Goal: Use online tool/utility: Utilize a website feature to perform a specific function

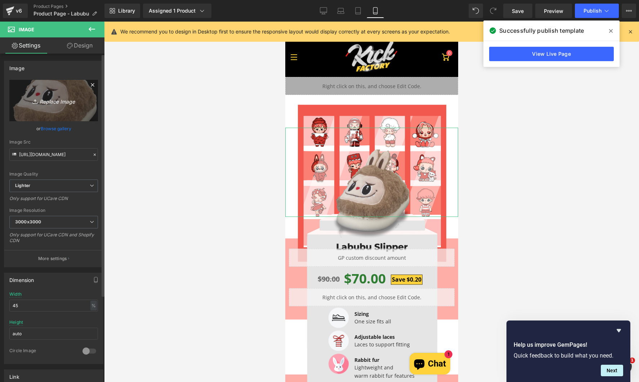
click at [67, 99] on icon "Replace Image" at bounding box center [54, 100] width 58 height 9
type input "C:\fakepath\Labubu Testing V5.png"
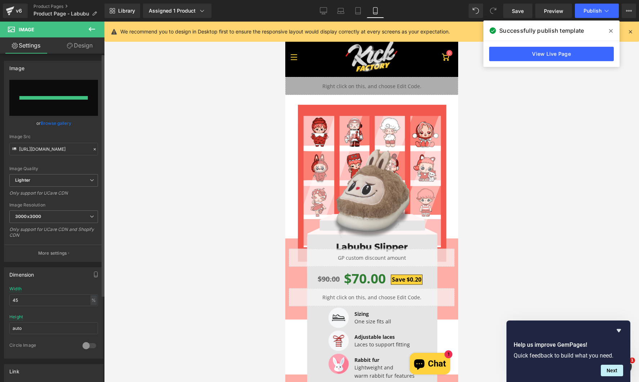
type input "[URL][DOMAIN_NAME]"
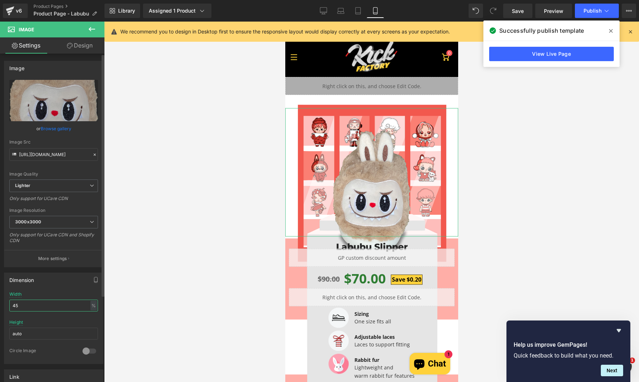
click at [33, 308] on input "45" at bounding box center [53, 306] width 89 height 12
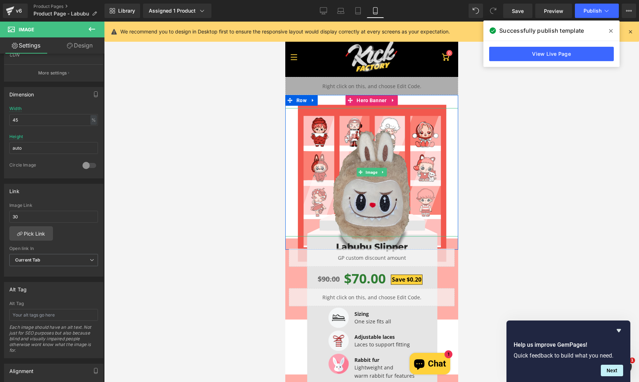
click at [379, 202] on img at bounding box center [371, 194] width 78 height 129
click at [366, 193] on img at bounding box center [371, 194] width 78 height 129
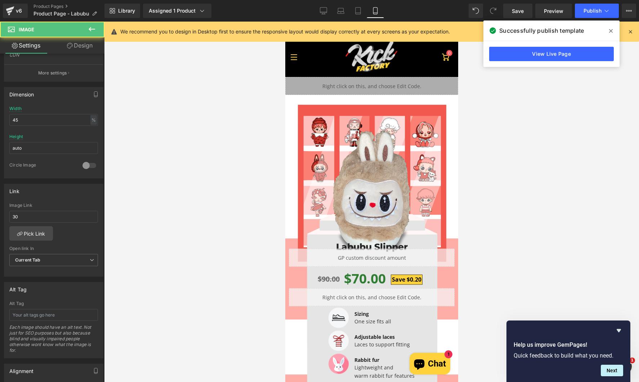
drag, startPoint x: 57, startPoint y: 217, endPoint x: -16, endPoint y: 218, distance: 73.5
click at [0, 218] on html "You are previewing how the will restyle your page. You can not edit Elements in…" at bounding box center [319, 191] width 639 height 382
type input "20"
click at [326, 112] on link at bounding box center [371, 172] width 173 height 129
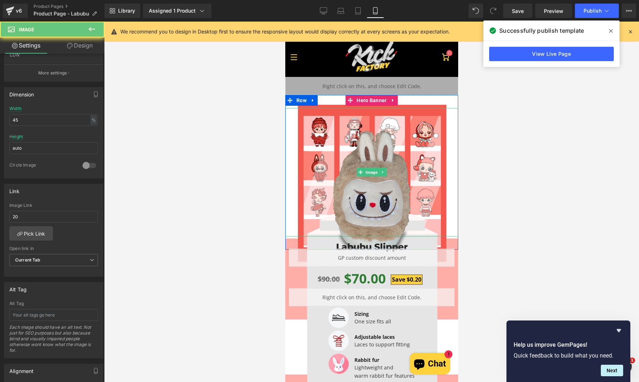
click at [378, 201] on img at bounding box center [371, 194] width 78 height 129
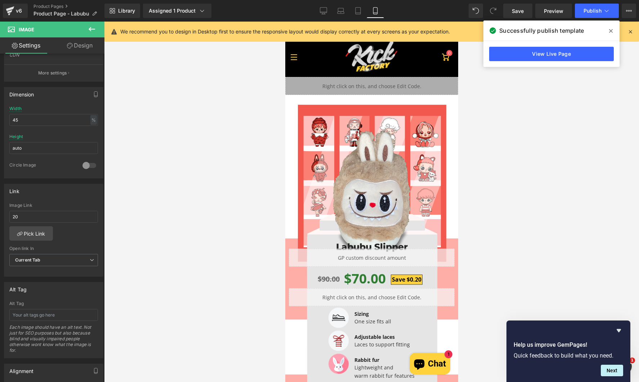
click at [89, 32] on icon at bounding box center [92, 29] width 9 height 9
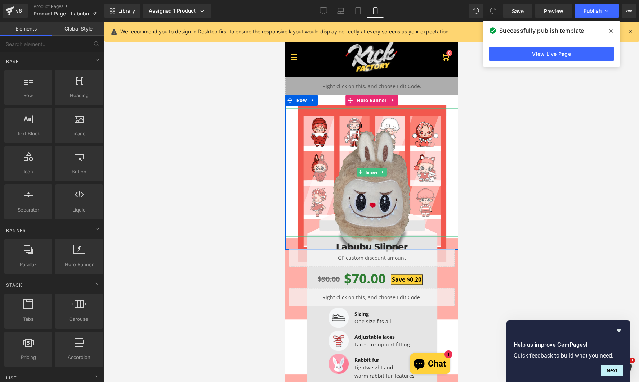
click at [377, 210] on img at bounding box center [371, 194] width 78 height 129
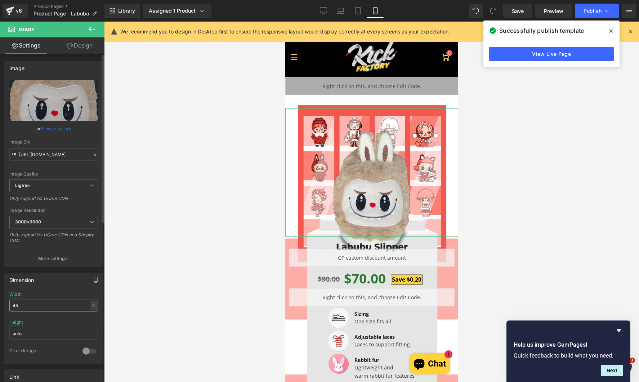
click at [35, 310] on input "45" at bounding box center [53, 306] width 89 height 12
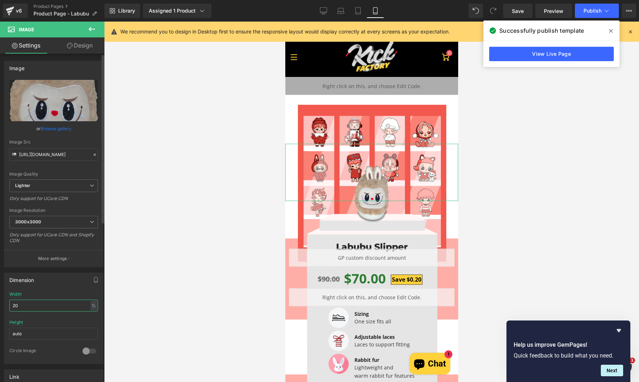
type input "2"
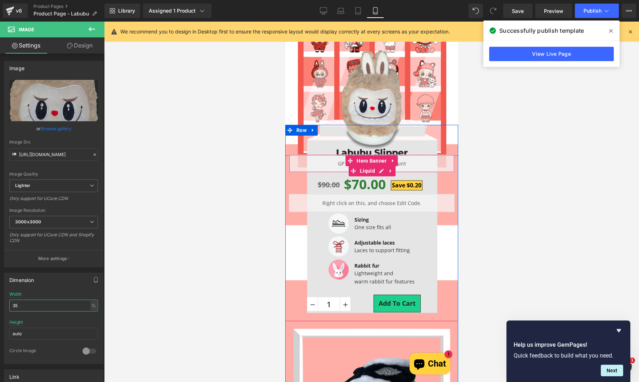
scroll to position [72, 0]
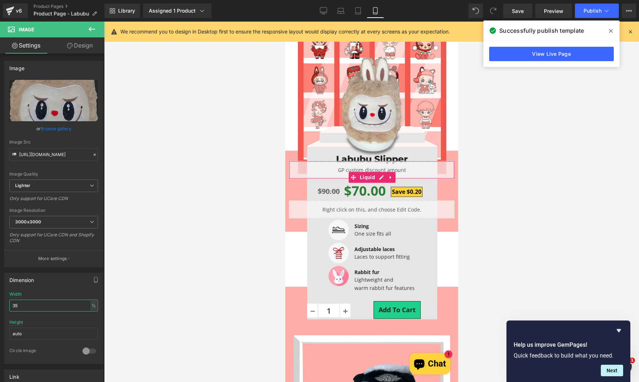
type input "35"
click at [577, 219] on div at bounding box center [371, 202] width 535 height 361
